Goal: Information Seeking & Learning: Learn about a topic

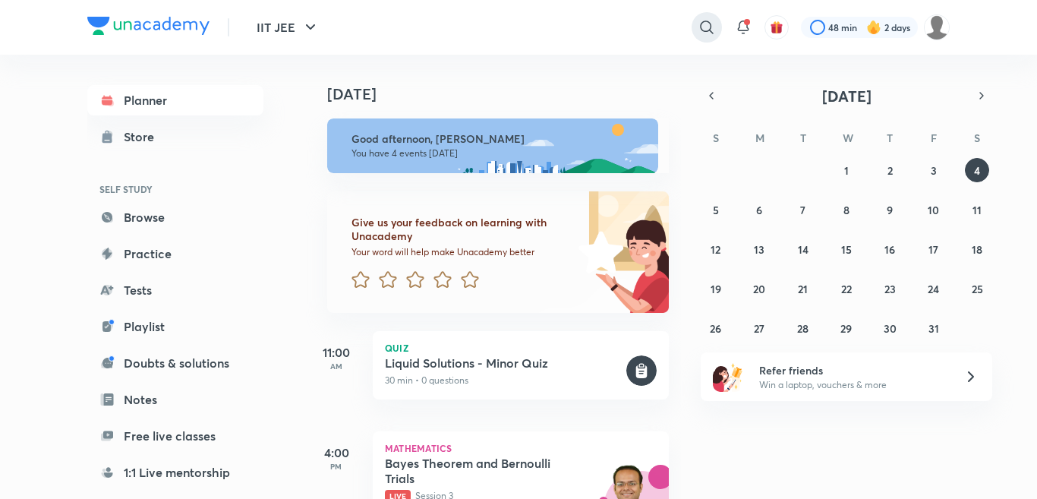
click at [698, 21] on icon at bounding box center [707, 27] width 18 height 18
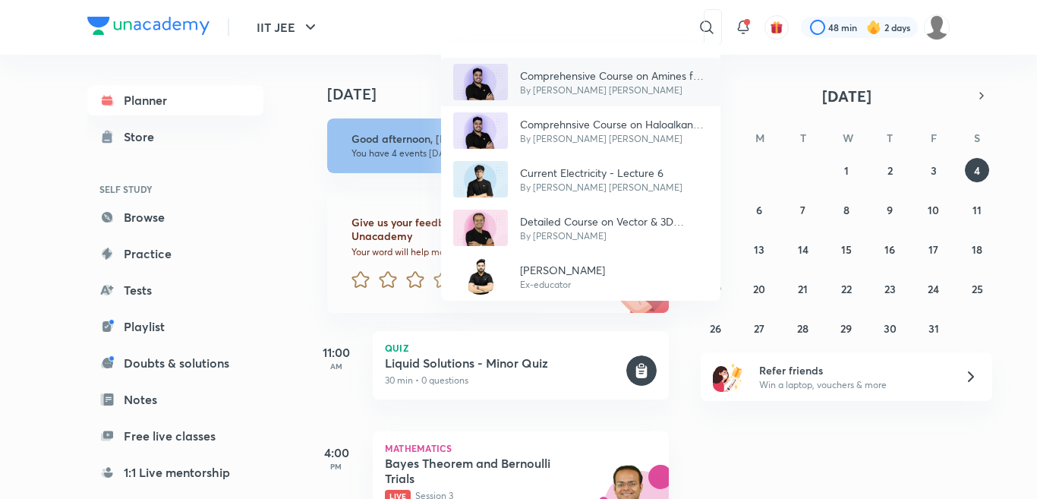
click at [654, 87] on p "By [PERSON_NAME] [PERSON_NAME]" at bounding box center [614, 91] width 188 height 14
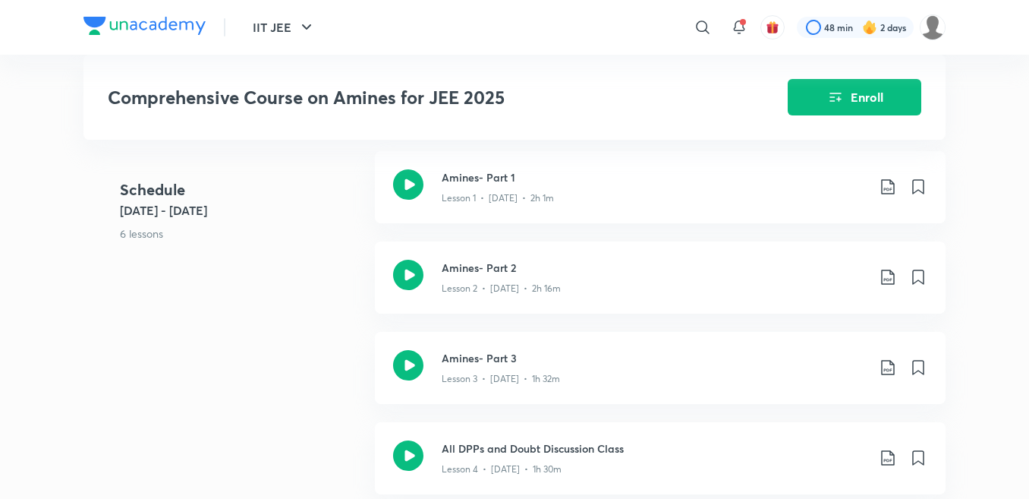
scroll to position [820, 0]
click at [511, 352] on h3 "Amines- Part 3" at bounding box center [654, 356] width 425 height 16
